Goal: Task Accomplishment & Management: Use online tool/utility

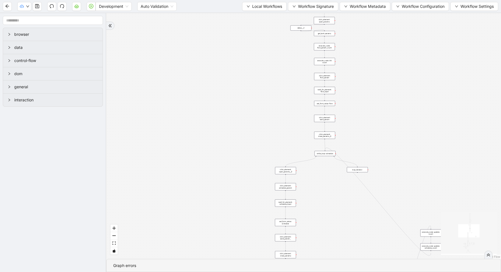
drag, startPoint x: 393, startPoint y: 137, endPoint x: 348, endPoint y: 243, distance: 115.7
click at [353, 242] on div "trigger new_tab: wait_until_loaded: wait_for_element: param_menu click_element:…" at bounding box center [303, 136] width 395 height 246
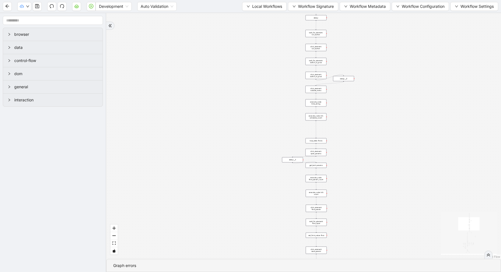
drag, startPoint x: 374, startPoint y: 62, endPoint x: 372, endPoint y: 189, distance: 126.8
click at [372, 189] on div "trigger new_tab: wait_until_loaded: wait_for_element: param_menu click_element:…" at bounding box center [303, 136] width 395 height 246
click at [319, 145] on div "loop_data: flows" at bounding box center [316, 146] width 21 height 5
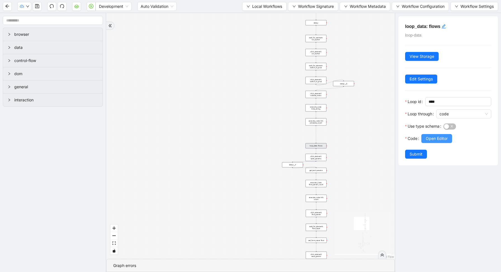
click at [436, 138] on span "Open Editor" at bounding box center [437, 139] width 22 height 6
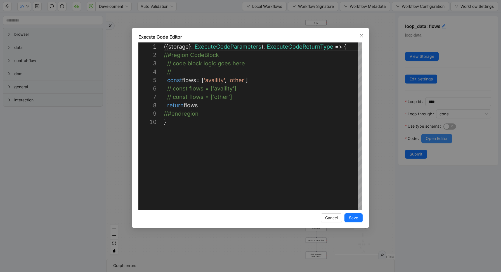
scroll to position [76, 0]
click at [375, 212] on div "**********" at bounding box center [250, 136] width 501 height 272
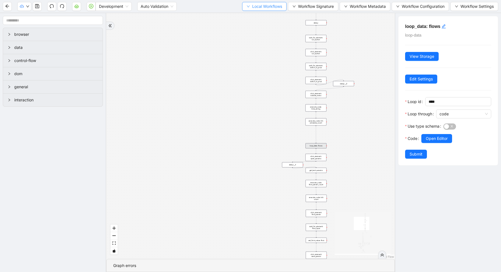
click at [266, 7] on span "Local Workflows" at bounding box center [267, 6] width 30 height 6
click at [266, 13] on li "Select" at bounding box center [261, 17] width 43 height 9
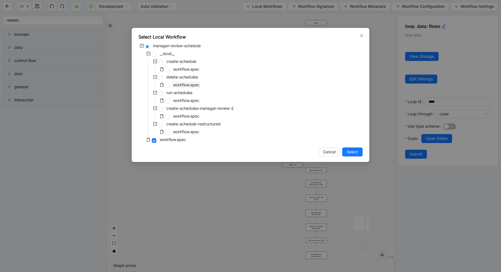
click at [192, 82] on span "workflow.spec" at bounding box center [186, 85] width 29 height 7
click at [358, 152] on span "Select" at bounding box center [352, 152] width 11 height 6
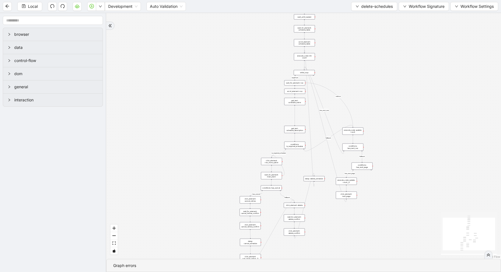
click at [295, 147] on div "conditions: is_required_schedule" at bounding box center [295, 145] width 21 height 7
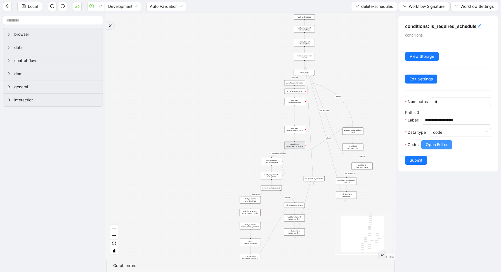
click at [429, 144] on span "Open Editor" at bounding box center [437, 145] width 22 height 6
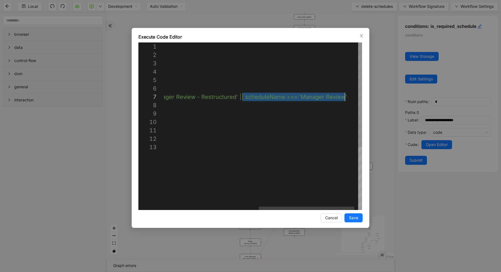
drag, startPoint x: 242, startPoint y: 98, endPoint x: 355, endPoint y: 97, distance: 112.7
drag, startPoint x: 237, startPoint y: 97, endPoint x: 374, endPoint y: 97, distance: 136.5
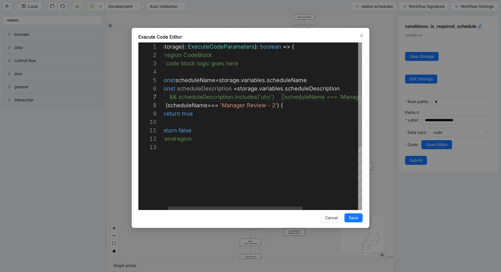
click at [277, 104] on div "({ storage }: ExecuteCodeParameters ): boolean => { //#region CodeBlock // code…" at bounding box center [300, 177] width 287 height 269
paste textarea "**********"
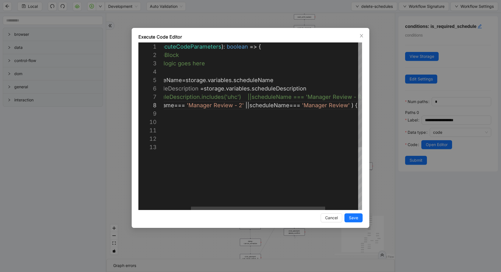
scroll to position [59, 229]
type textarea "**********"
click at [359, 218] on button "Save" at bounding box center [354, 218] width 18 height 9
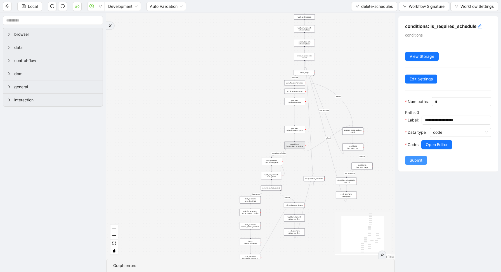
click at [420, 160] on span "Submit" at bounding box center [416, 161] width 13 height 6
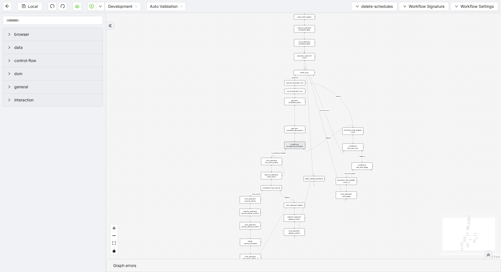
click at [296, 143] on div "conditions: is_required_schedule" at bounding box center [295, 145] width 21 height 7
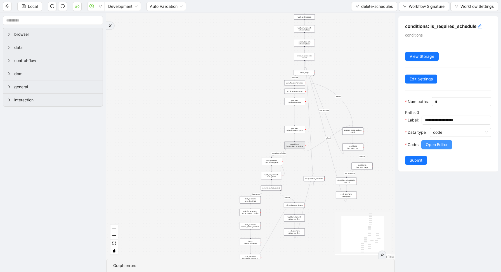
click at [436, 147] on span "Open Editor" at bounding box center [437, 145] width 22 height 6
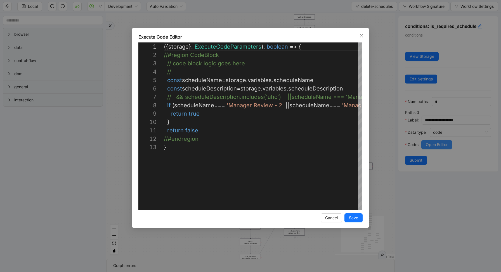
scroll to position [84, 0]
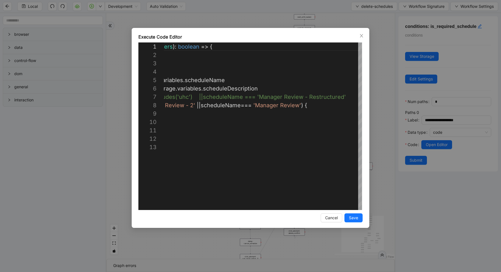
click at [389, 105] on div "Execute Code Editor 1 2 3 4 5 6 7 8 9 10 11 12 13 ({ storage }: ExecuteCodePara…" at bounding box center [250, 136] width 501 height 272
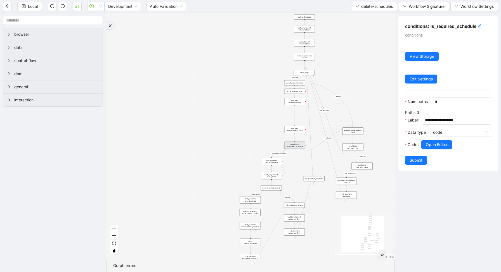
click at [105, 4] on button "button" at bounding box center [100, 6] width 9 height 9
click at [99, 19] on span "Run local workflow" at bounding box center [82, 17] width 34 height 6
click at [237, 45] on div "loopFrom has_cancel fallback is_required_schedule has_next_row fallback has_nex…" at bounding box center [250, 136] width 289 height 246
click at [91, 6] on icon "play-circle" at bounding box center [92, 6] width 4 height 4
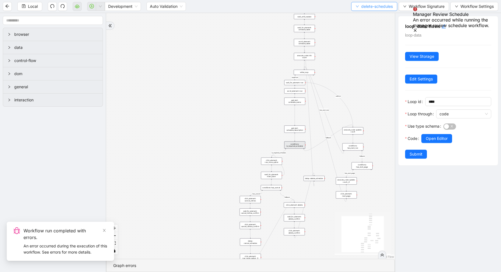
click at [370, 3] on span "delete-schedules" at bounding box center [377, 6] width 32 height 6
click at [365, 18] on span "Select" at bounding box center [373, 17] width 38 height 6
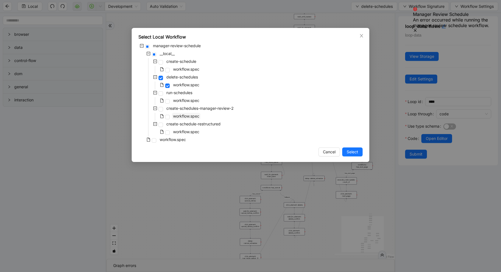
click at [179, 115] on span "workflow.spec" at bounding box center [186, 116] width 26 height 5
click at [353, 151] on span "Select" at bounding box center [352, 152] width 11 height 6
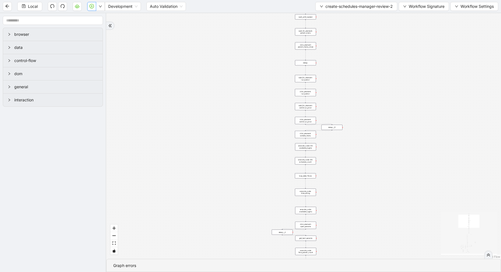
click at [91, 6] on icon "play-circle" at bounding box center [92, 6] width 4 height 4
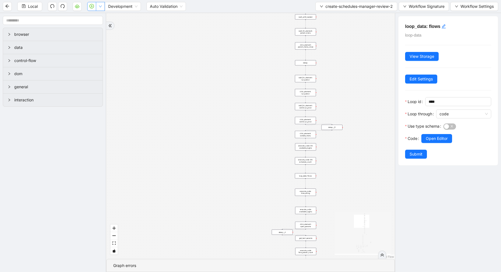
click at [101, 7] on icon "down" at bounding box center [100, 6] width 3 height 3
click at [100, 7] on icon "down" at bounding box center [100, 6] width 3 height 3
click at [99, 16] on span "Run local workflow" at bounding box center [82, 17] width 34 height 6
click at [344, 3] on button "create-schedules-manager-review-2" at bounding box center [357, 6] width 82 height 9
click at [337, 17] on span "Select" at bounding box center [355, 17] width 74 height 6
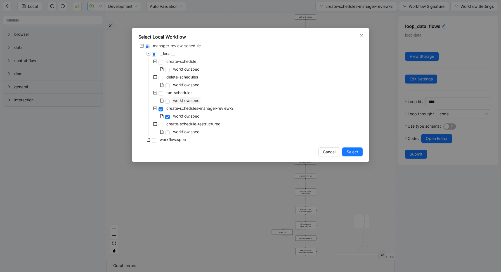
click at [189, 98] on span "workflow.spec" at bounding box center [186, 100] width 26 height 5
click at [354, 154] on span "Select" at bounding box center [352, 152] width 11 height 6
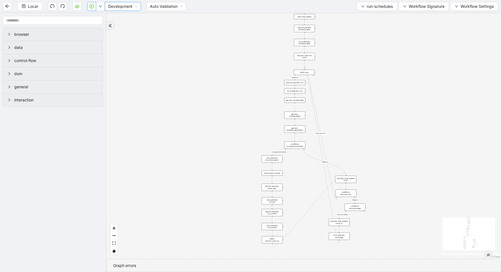
click at [107, 6] on div "Development" at bounding box center [123, 6] width 36 height 9
click at [102, 6] on icon "down" at bounding box center [100, 6] width 3 height 3
click at [101, 18] on li "Run local workflow" at bounding box center [82, 17] width 41 height 9
click at [367, 9] on span "run-schedules" at bounding box center [380, 6] width 26 height 6
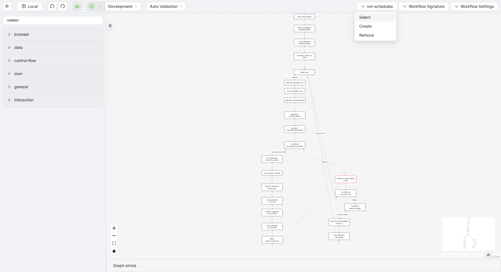
click at [362, 16] on span "Select" at bounding box center [375, 17] width 32 height 6
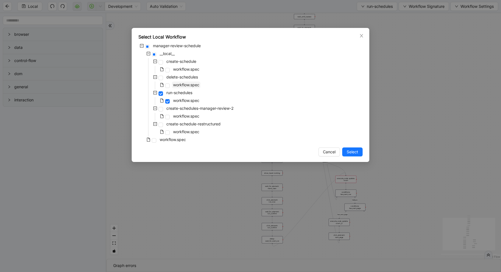
click at [183, 85] on span "workflow.spec" at bounding box center [186, 85] width 26 height 5
click at [353, 154] on span "Select" at bounding box center [352, 152] width 11 height 6
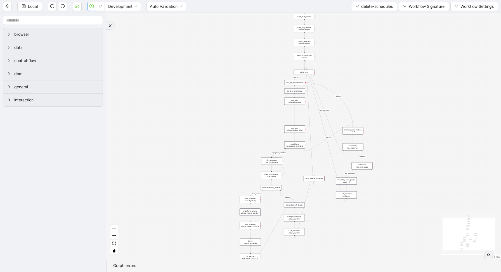
click at [389, 147] on div "loopFrom has_cancel fallback is_required_schedule has_next_row fallback has_nex…" at bounding box center [303, 136] width 395 height 246
click at [99, 7] on button "button" at bounding box center [100, 6] width 9 height 9
click at [99, 18] on span "Run local workflow" at bounding box center [82, 17] width 34 height 6
click at [375, 8] on span "delete-schedules" at bounding box center [377, 6] width 32 height 6
click at [370, 17] on span "Select" at bounding box center [373, 17] width 38 height 6
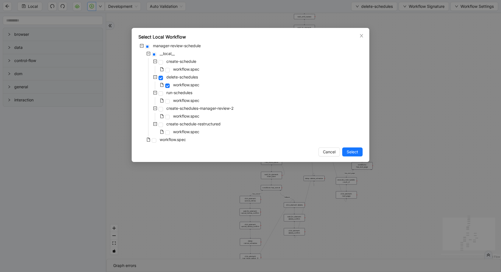
click at [203, 118] on div "manager-review-schedule __local__ create-schedule workflow.spec delete-schedule…" at bounding box center [250, 94] width 224 height 102
click at [197, 117] on span "workflow.spec" at bounding box center [186, 116] width 26 height 5
click at [353, 152] on span "Select" at bounding box center [352, 152] width 11 height 6
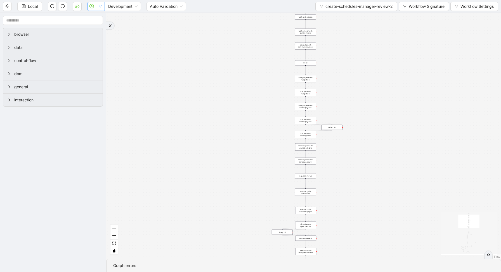
click at [101, 3] on button "button" at bounding box center [100, 6] width 9 height 9
click at [321, 75] on div "loopFrom fallback enable_retry has_error fallback exitFrom is_selected fallback…" at bounding box center [303, 136] width 395 height 246
click at [101, 9] on button "button" at bounding box center [100, 6] width 9 height 9
click at [101, 16] on li "Run local workflow" at bounding box center [82, 17] width 41 height 9
click at [349, 4] on span "create-schedules-manager-review-2" at bounding box center [359, 6] width 67 height 6
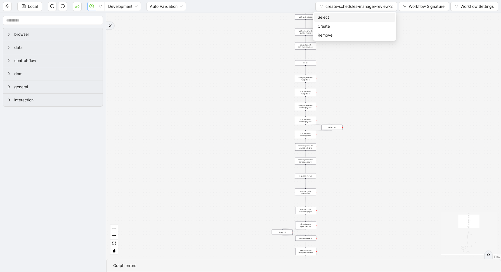
click at [339, 17] on span "Select" at bounding box center [355, 17] width 74 height 6
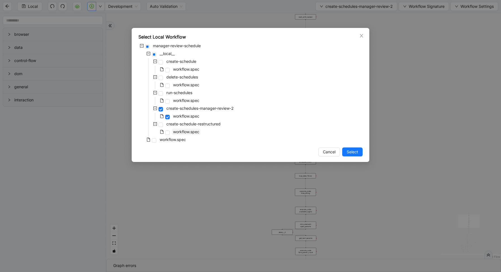
click at [175, 132] on span "workflow.spec" at bounding box center [186, 132] width 26 height 5
click at [167, 141] on span "workflow.spec" at bounding box center [173, 139] width 26 height 5
drag, startPoint x: 358, startPoint y: 152, endPoint x: 394, endPoint y: 17, distance: 139.5
click at [358, 152] on span "Select" at bounding box center [352, 152] width 11 height 6
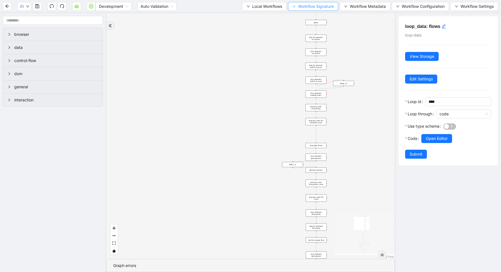
click at [332, 8] on span "Workflow Signature" at bounding box center [316, 6] width 36 height 6
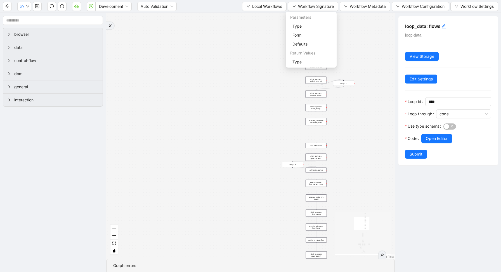
click at [351, 13] on div "exitFrom loopFrom fallback enable_retry has_error fallback fallback is_selected…" at bounding box center [250, 136] width 289 height 246
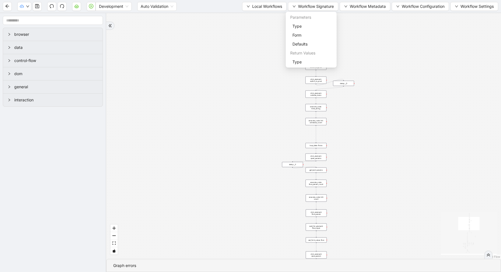
click at [354, 22] on div "exitFrom loopFrom fallback enable_retry has_error fallback fallback is_selected…" at bounding box center [303, 136] width 395 height 246
click at [250, 47] on div "exitFrom loopFrom fallback enable_retry has_error fallback fallback is_selected…" at bounding box center [303, 136] width 395 height 246
click at [298, 7] on span "Workflow Signature" at bounding box center [316, 6] width 36 height 6
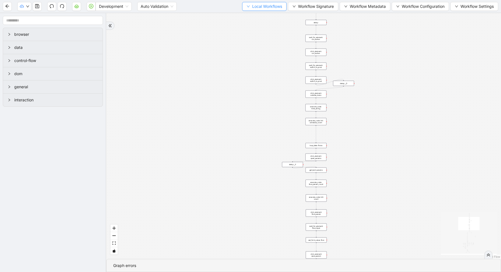
click at [264, 3] on span "Local Workflows" at bounding box center [267, 6] width 30 height 6
click at [260, 16] on span "Select" at bounding box center [262, 17] width 36 height 6
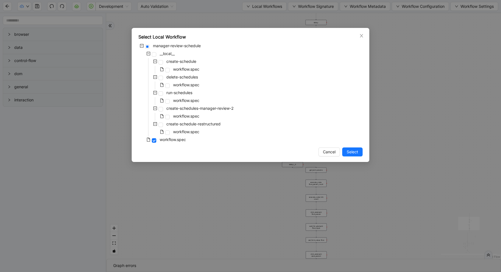
click at [415, 132] on div "Select Local Workflow manager-review-schedule __local__ create-schedule workflo…" at bounding box center [250, 136] width 501 height 272
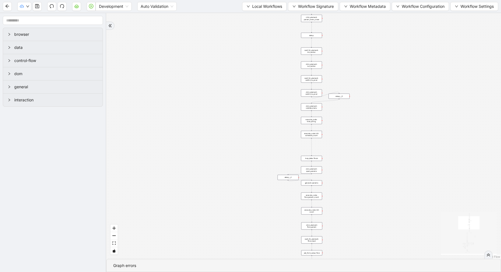
drag, startPoint x: 342, startPoint y: 67, endPoint x: 338, endPoint y: 80, distance: 13.6
click at [338, 80] on div "exitFrom loopFrom fallback enable_retry has_error fallback fallback is_selected…" at bounding box center [303, 136] width 395 height 246
click at [94, 6] on button "button" at bounding box center [91, 6] width 9 height 9
